Goal: Task Accomplishment & Management: Manage account settings

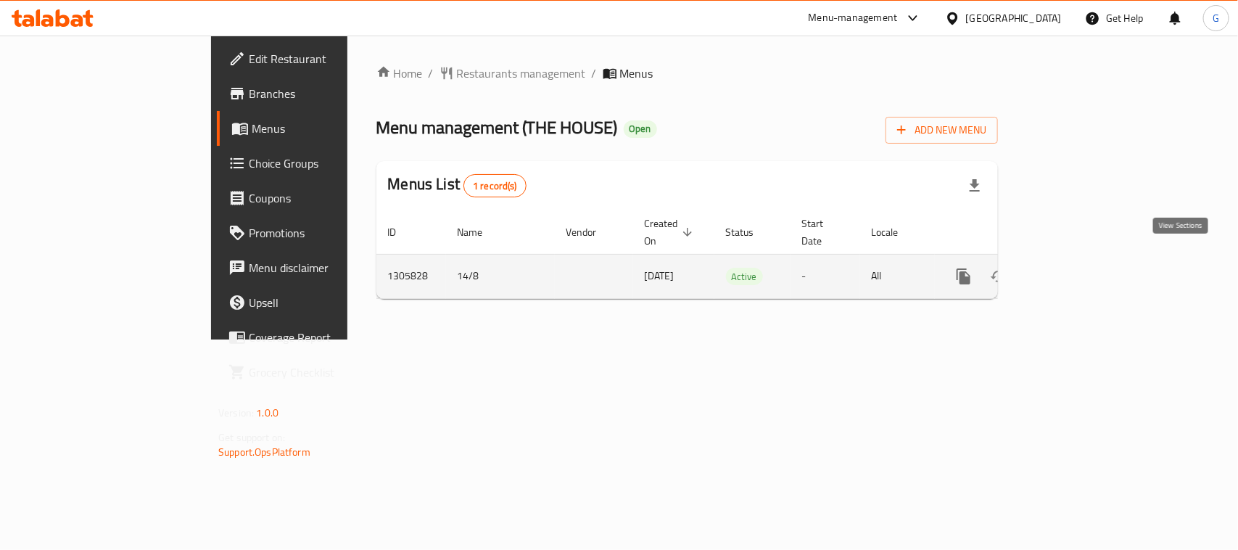
click at [1085, 259] on link "enhanced table" at bounding box center [1068, 276] width 35 height 35
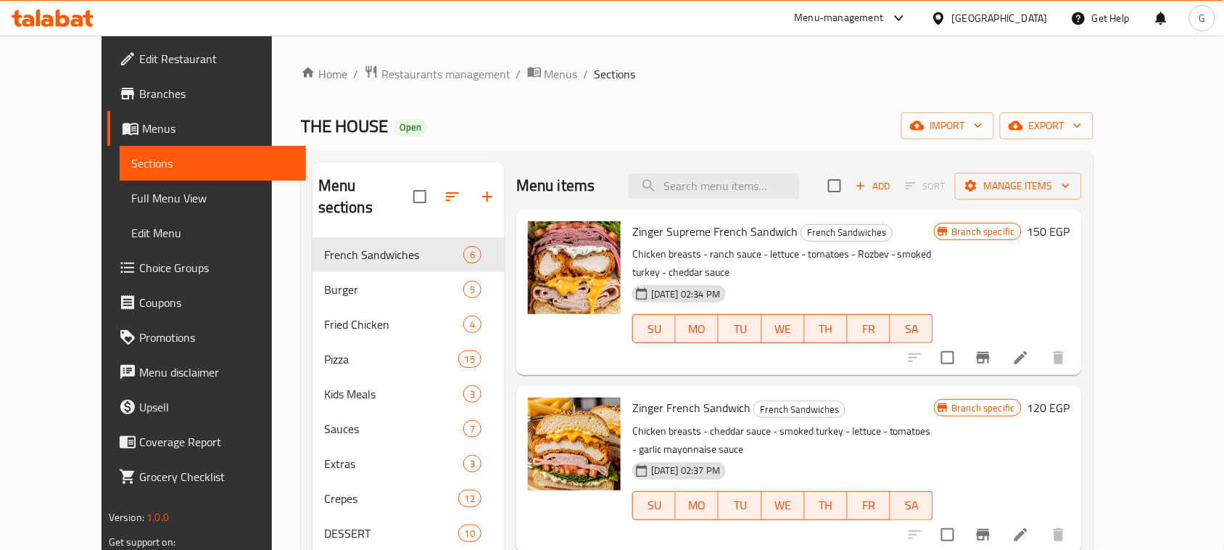
click at [139, 53] on span "Edit Restaurant" at bounding box center [216, 58] width 155 height 17
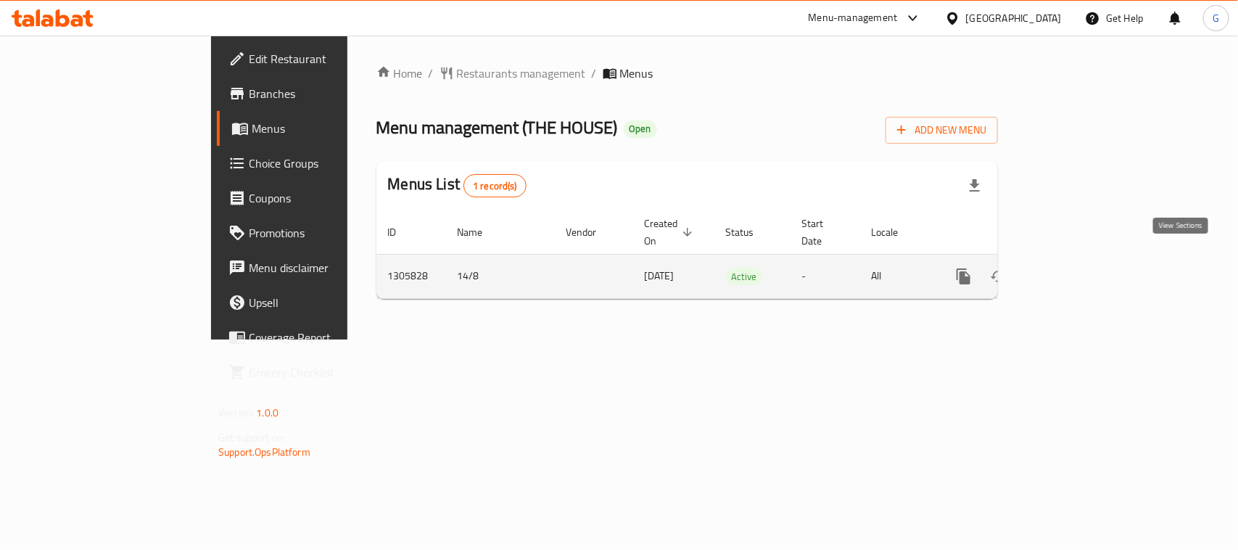
click at [1085, 270] on link "enhanced table" at bounding box center [1068, 276] width 35 height 35
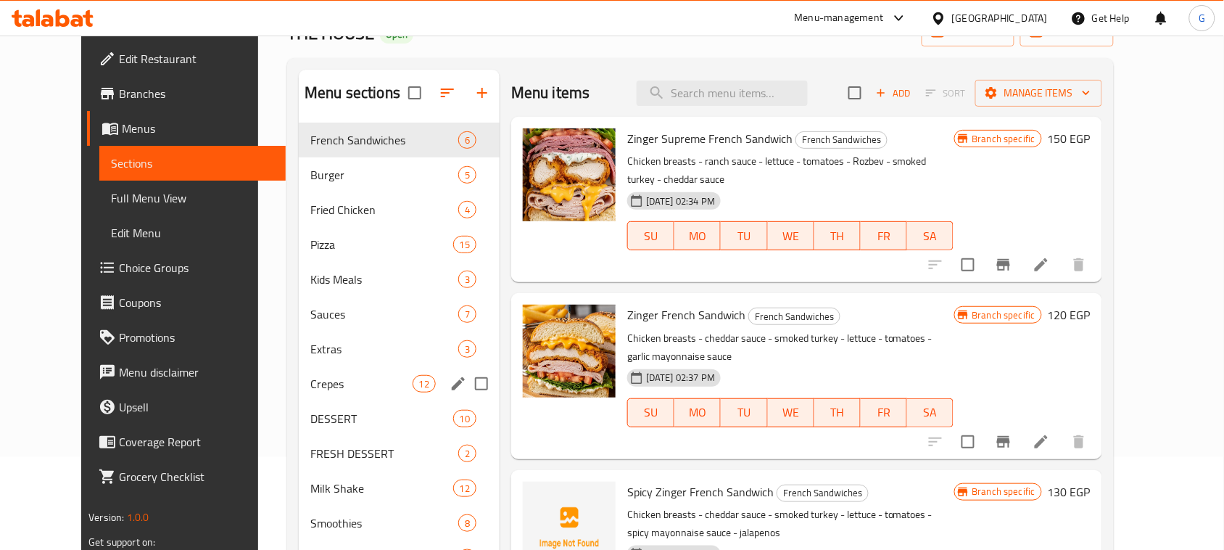
scroll to position [181, 0]
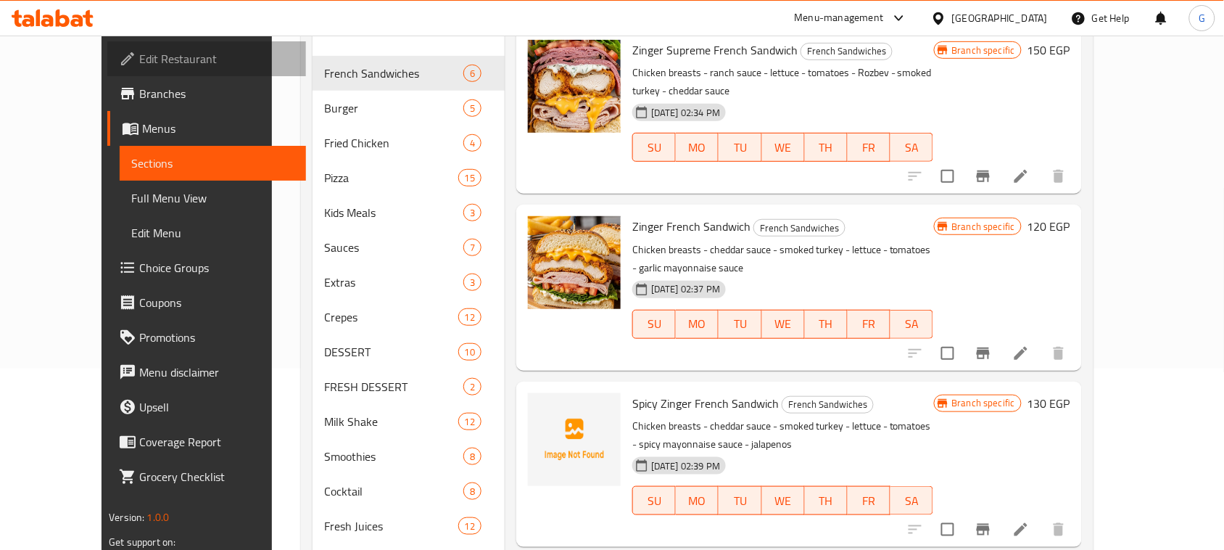
click at [139, 59] on span "Edit Restaurant" at bounding box center [216, 58] width 155 height 17
